Goal: Task Accomplishment & Management: Use online tool/utility

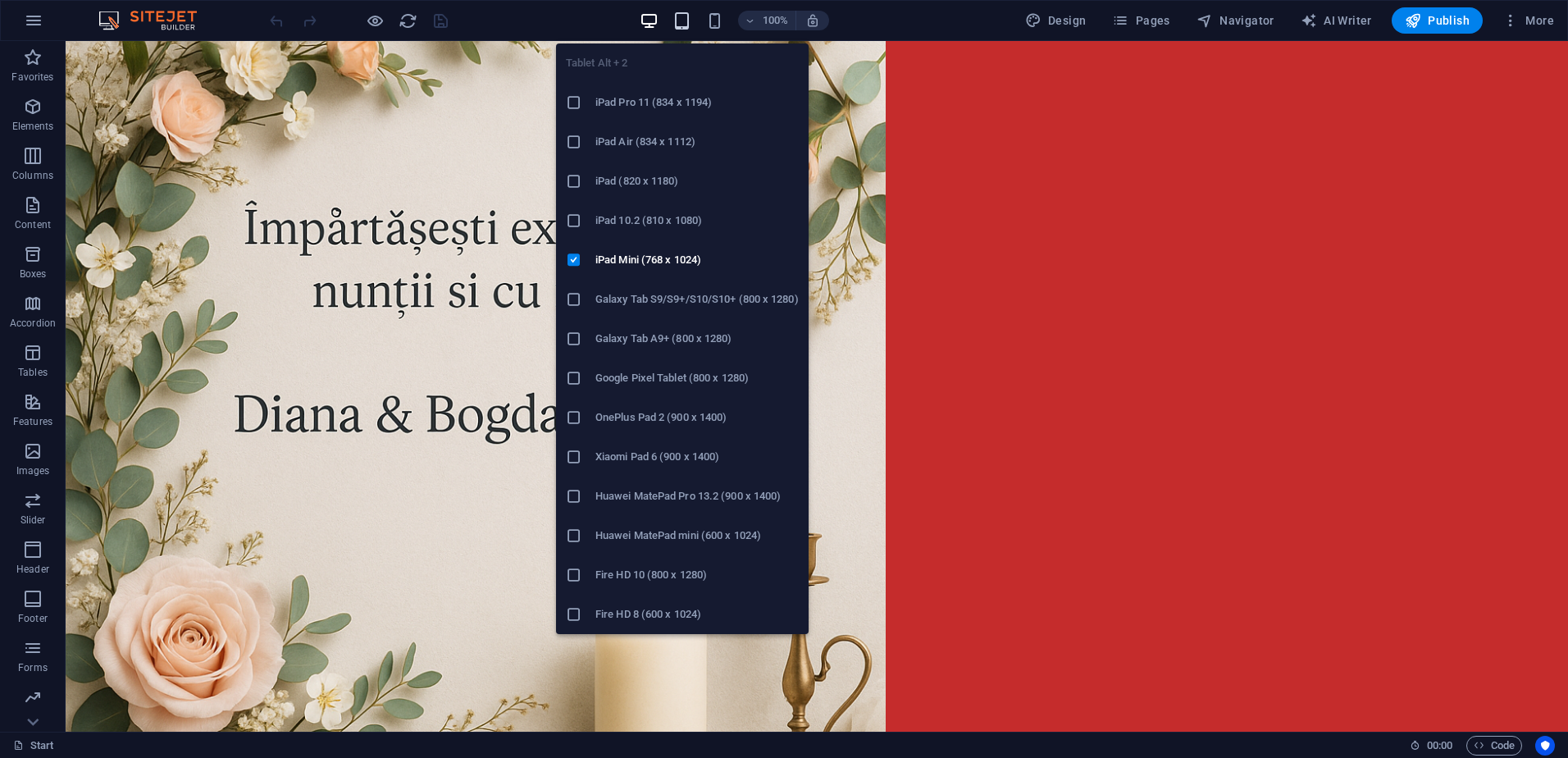
click at [681, 20] on icon "button" at bounding box center [681, 20] width 19 height 19
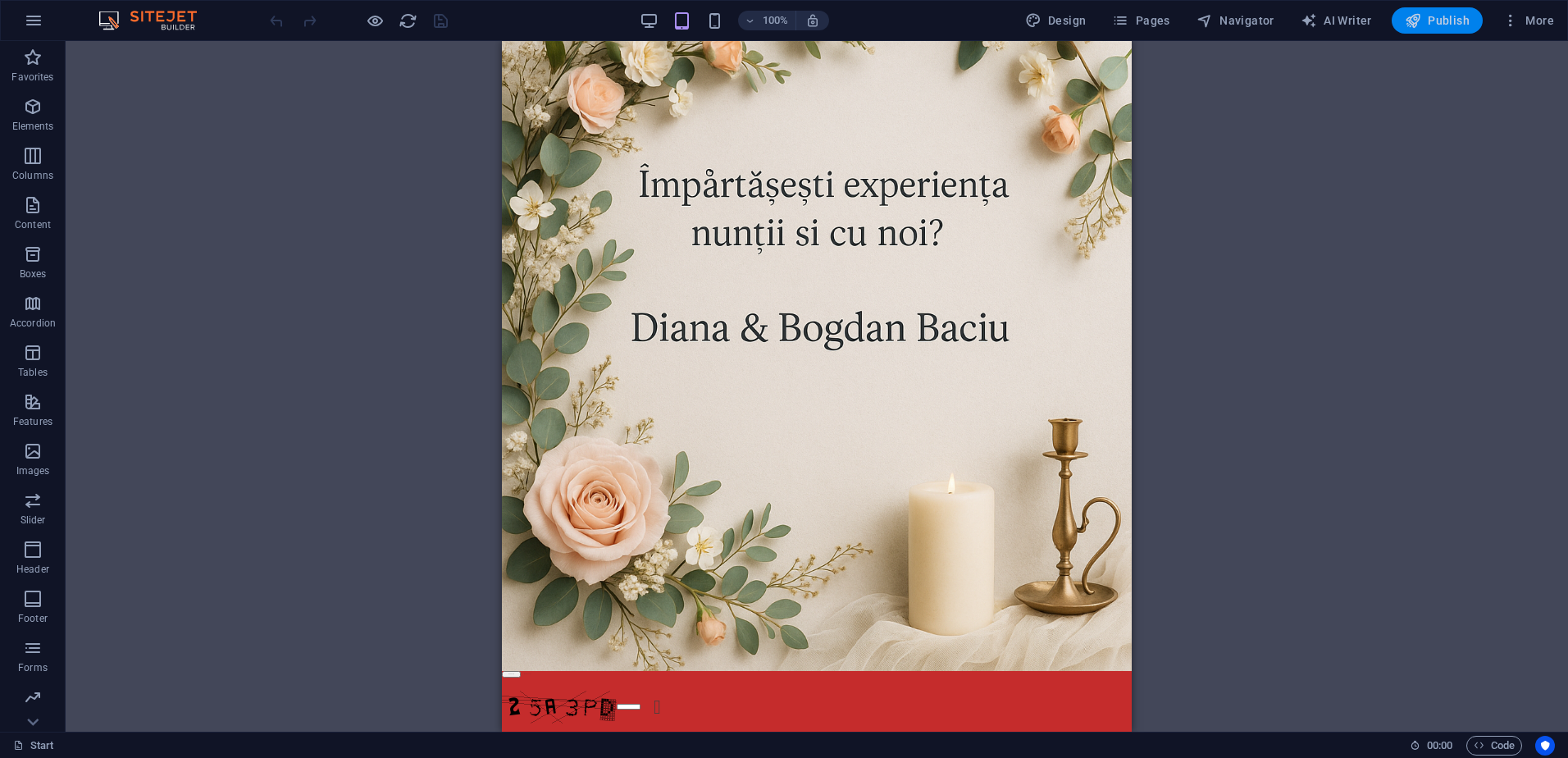
click at [1449, 10] on button "Publish" at bounding box center [1436, 20] width 91 height 27
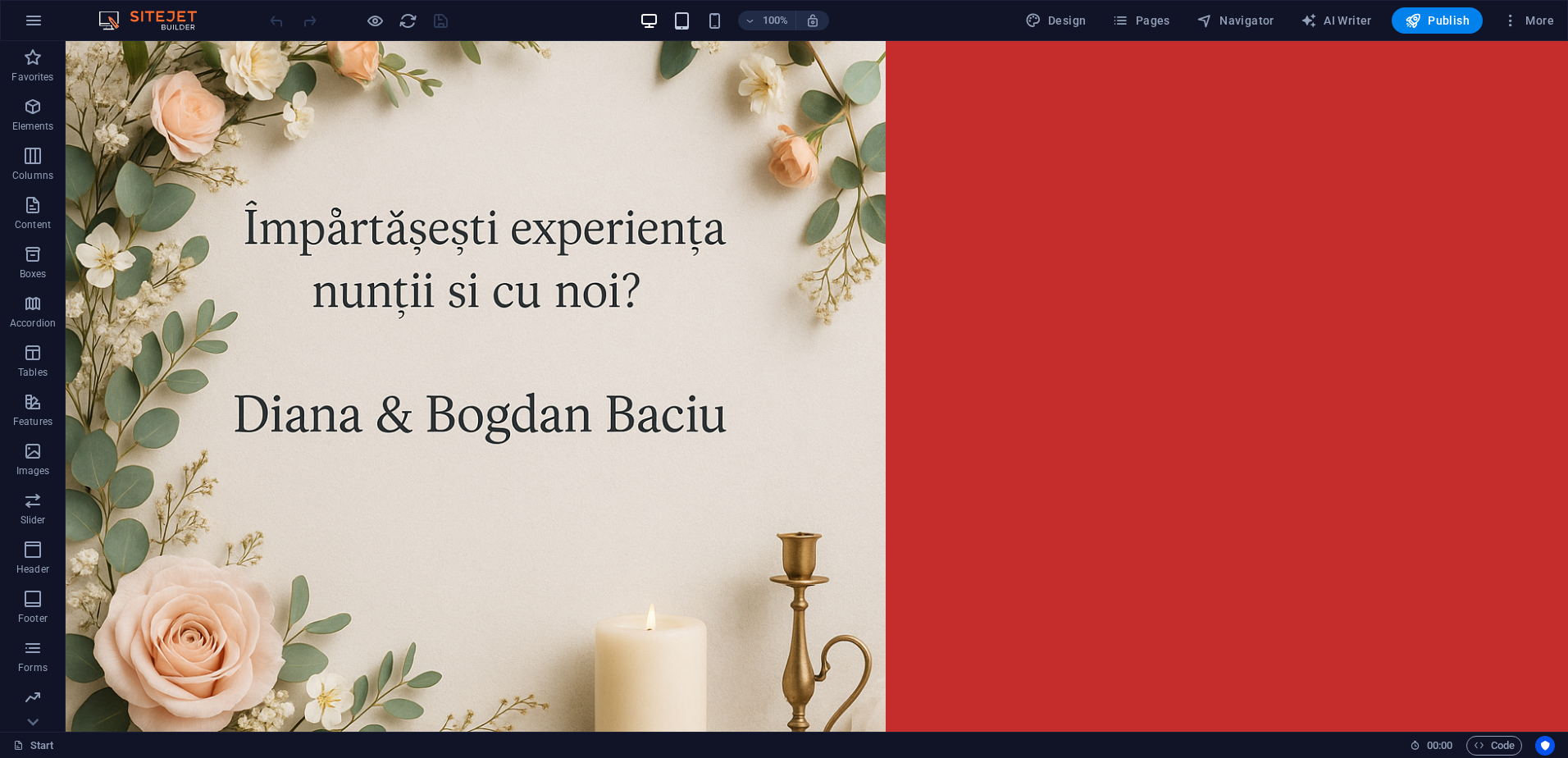
click at [681, 13] on icon "button" at bounding box center [681, 20] width 19 height 19
